Goal: Information Seeking & Learning: Check status

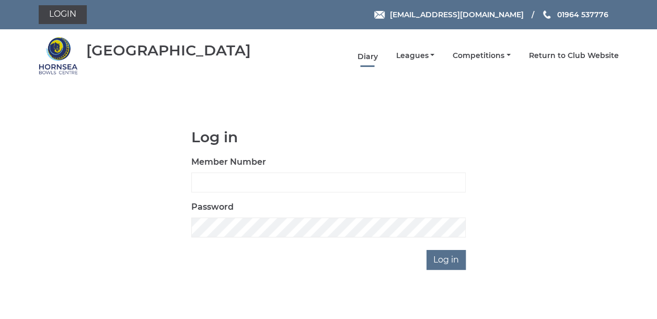
click at [376, 56] on link "Diary" at bounding box center [367, 57] width 20 height 10
click at [420, 59] on link "Leagues" at bounding box center [414, 57] width 39 height 10
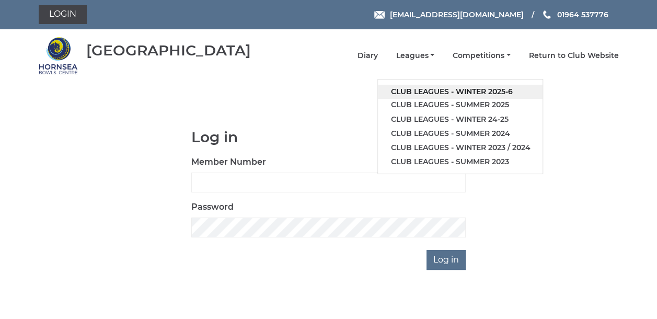
click at [415, 91] on link "Club leagues - Winter 2025-6" at bounding box center [460, 92] width 165 height 14
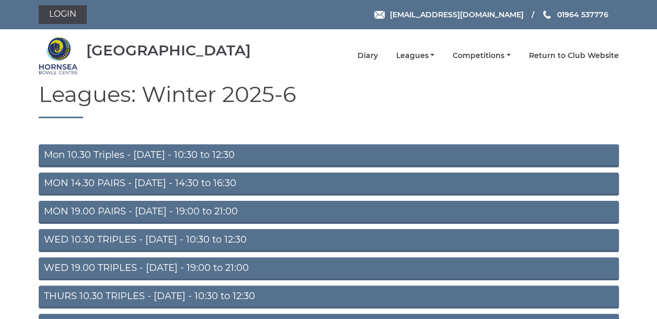
click at [129, 158] on link "Mon 10.30 Triples - [DATE] - 10:30 to 12:30" at bounding box center [329, 155] width 580 height 23
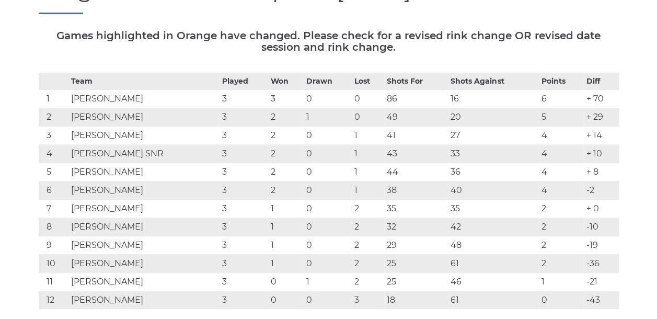
scroll to position [52, 0]
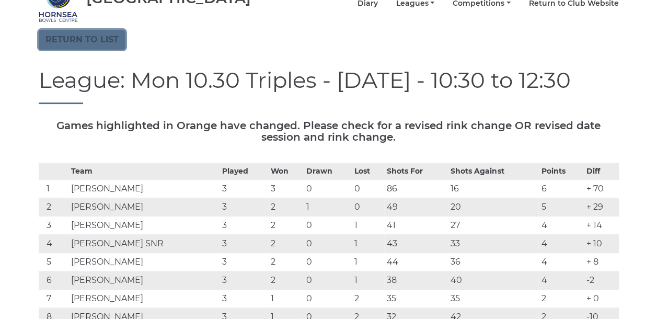
click at [91, 43] on link "Return to list" at bounding box center [82, 40] width 87 height 20
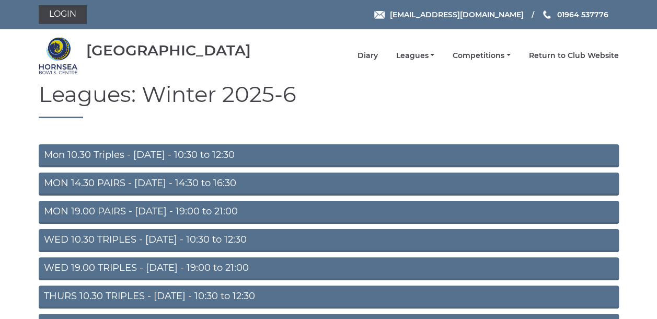
click at [99, 181] on link "MON 14.30 PAIRS - Monday - 14:30 to 16:30" at bounding box center [329, 183] width 580 height 23
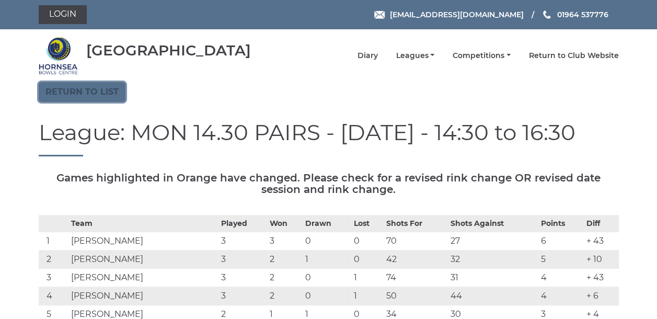
click at [95, 93] on link "Return to list" at bounding box center [82, 92] width 87 height 20
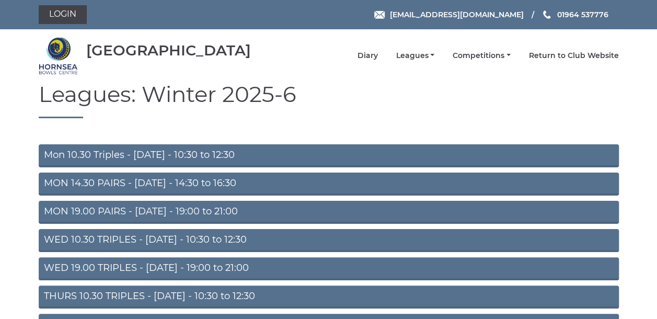
click at [106, 213] on link "MON 19.00 PAIRS - Monday - 19:00 to 21:00" at bounding box center [329, 212] width 580 height 23
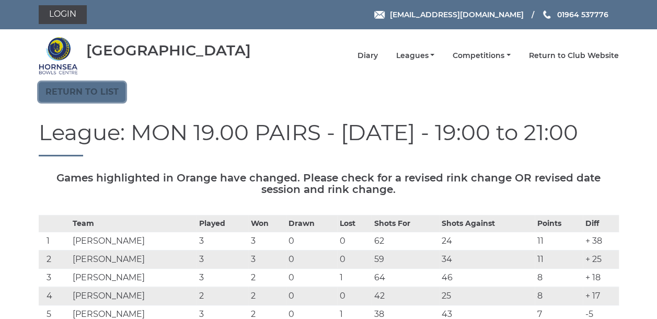
click at [92, 95] on link "Return to list" at bounding box center [82, 92] width 87 height 20
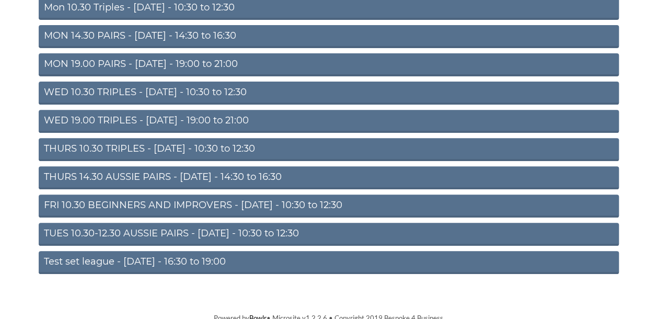
scroll to position [151, 0]
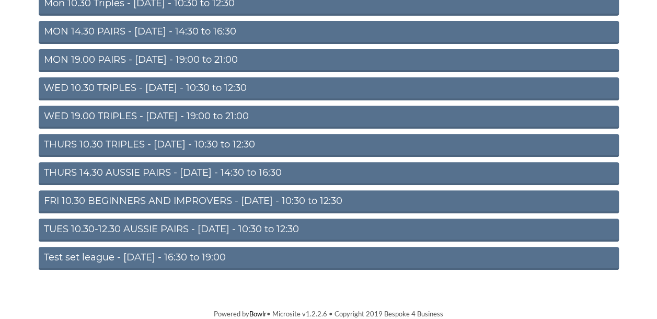
click at [119, 227] on link "TUES 10.30-12.30 AUSSIE PAIRS - [DATE] - 10:30 to 12:30" at bounding box center [329, 229] width 580 height 23
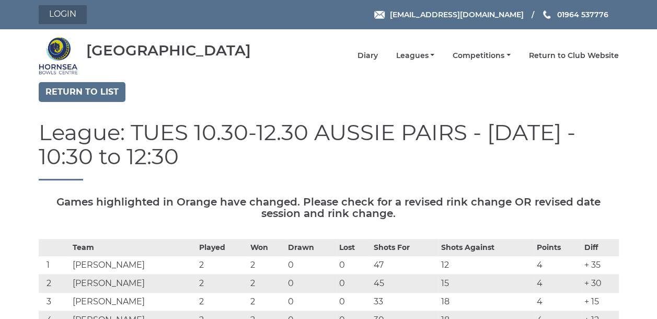
click at [74, 16] on link "Login" at bounding box center [63, 14] width 48 height 19
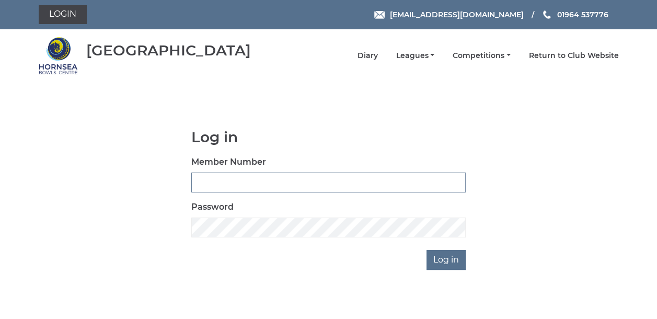
click at [211, 180] on input "Member Number" at bounding box center [328, 182] width 274 height 20
type input "0790"
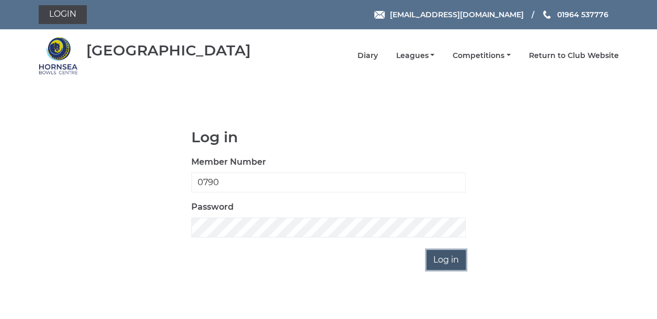
click at [449, 257] on input "Log in" at bounding box center [445, 260] width 39 height 20
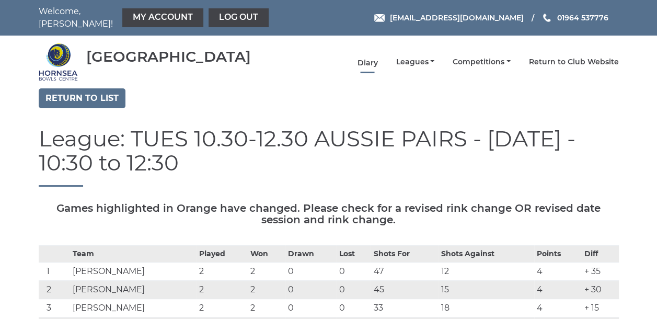
click at [373, 58] on link "Diary" at bounding box center [367, 63] width 20 height 10
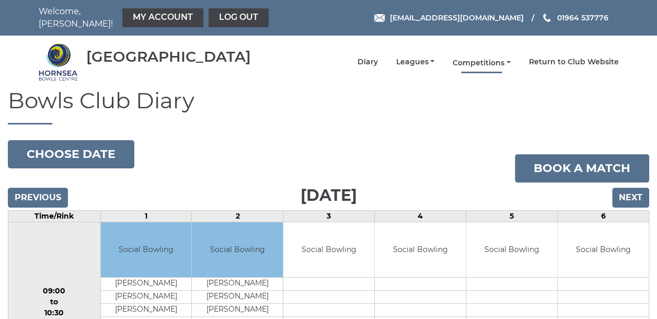
click at [494, 58] on link "Competitions" at bounding box center [481, 63] width 58 height 10
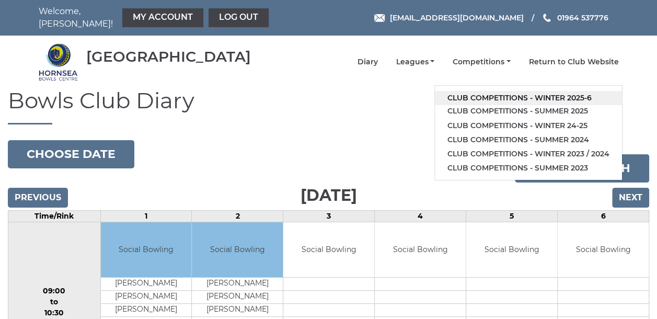
click at [491, 91] on link "Club competitions - Winter 2025-6" at bounding box center [528, 98] width 187 height 14
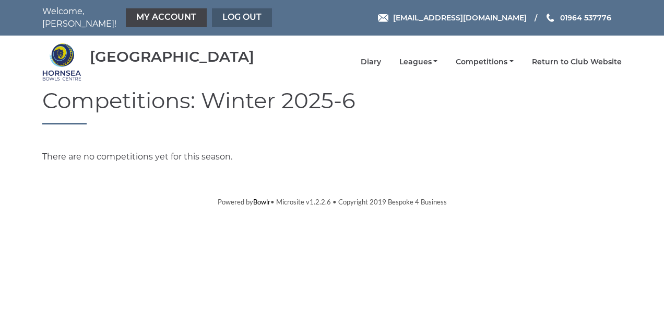
click at [238, 15] on link "Log out" at bounding box center [242, 17] width 60 height 19
